Goal: Task Accomplishment & Management: Use online tool/utility

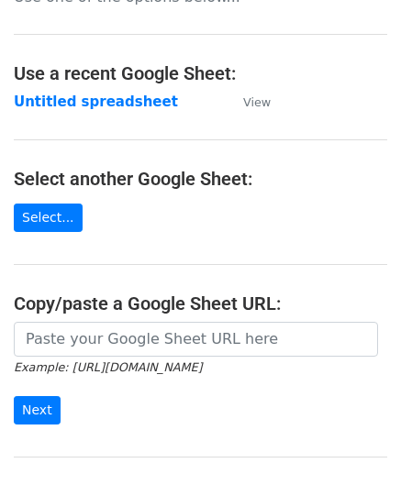
scroll to position [183, 0]
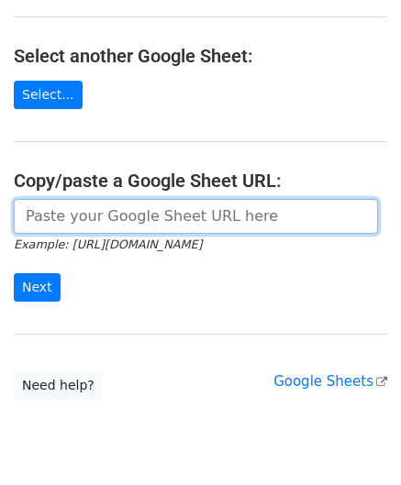
click at [71, 206] on input "url" at bounding box center [196, 216] width 364 height 35
paste input "[URL][DOMAIN_NAME]"
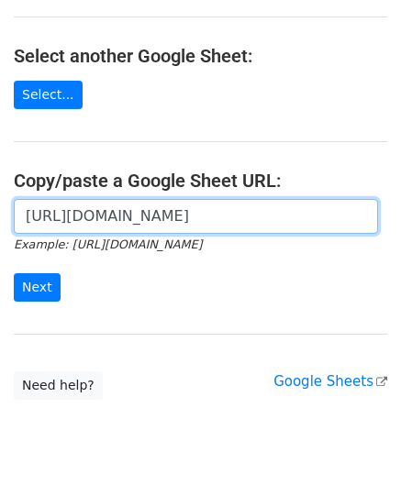
scroll to position [0, 365]
type input "[URL][DOMAIN_NAME]"
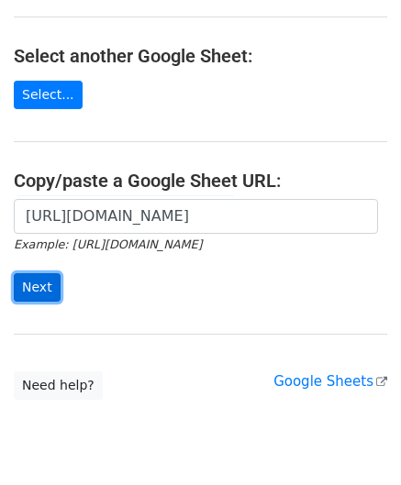
click at [35, 284] on input "Next" at bounding box center [37, 287] width 47 height 28
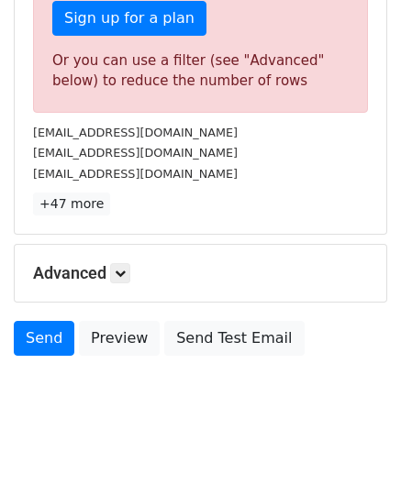
scroll to position [619, 0]
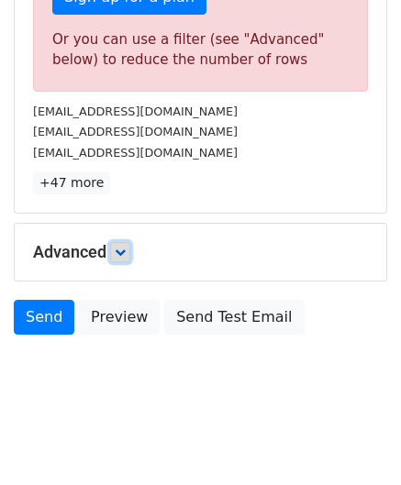
click at [127, 254] on link at bounding box center [120, 252] width 20 height 20
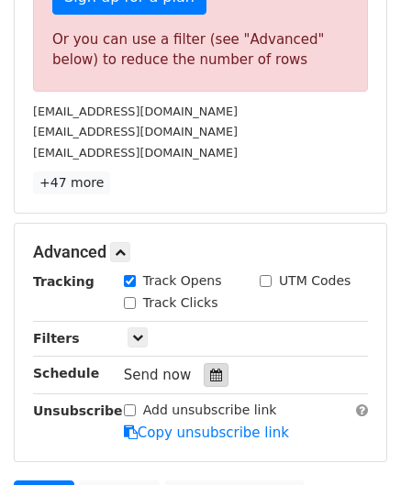
click at [217, 372] on div at bounding box center [216, 375] width 25 height 24
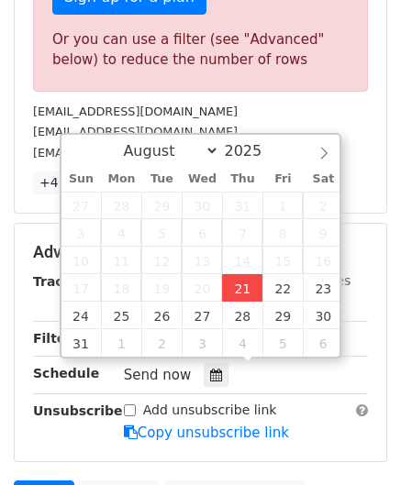
type input "2025-08-21 12:00"
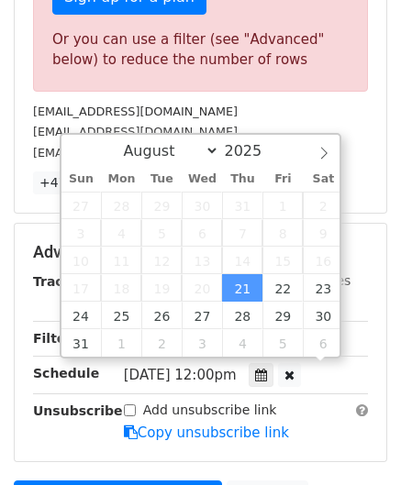
scroll to position [0, 0]
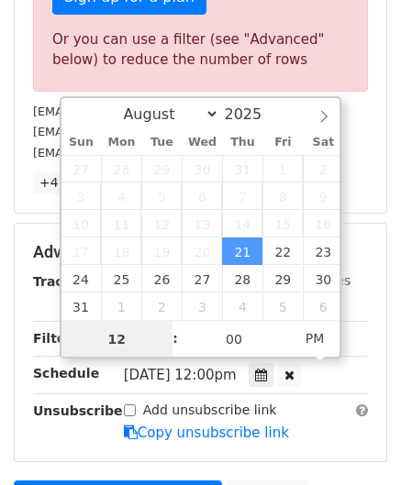
paste input "7"
type input "7"
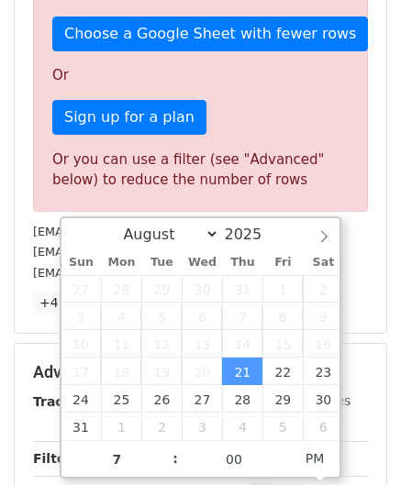
type input "2025-08-21 19:00"
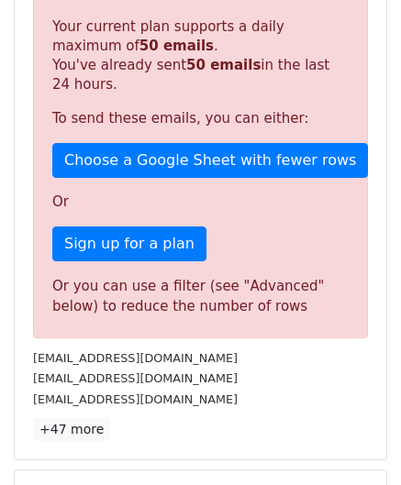
scroll to position [841, 0]
